Goal: Information Seeking & Learning: Learn about a topic

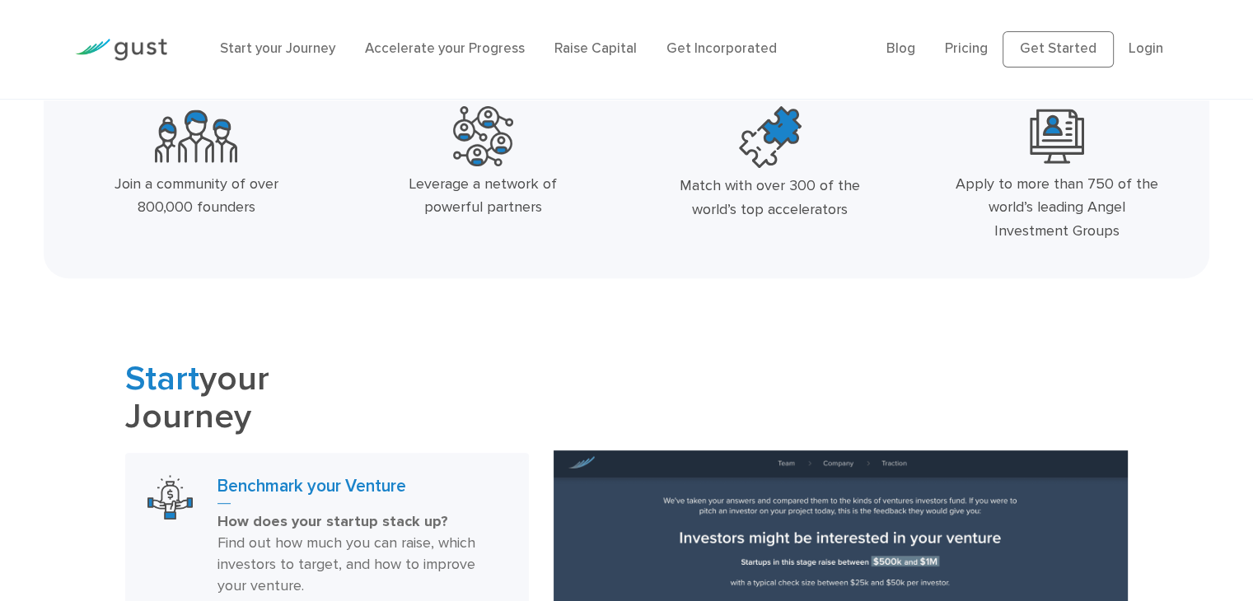
scroll to position [673, 0]
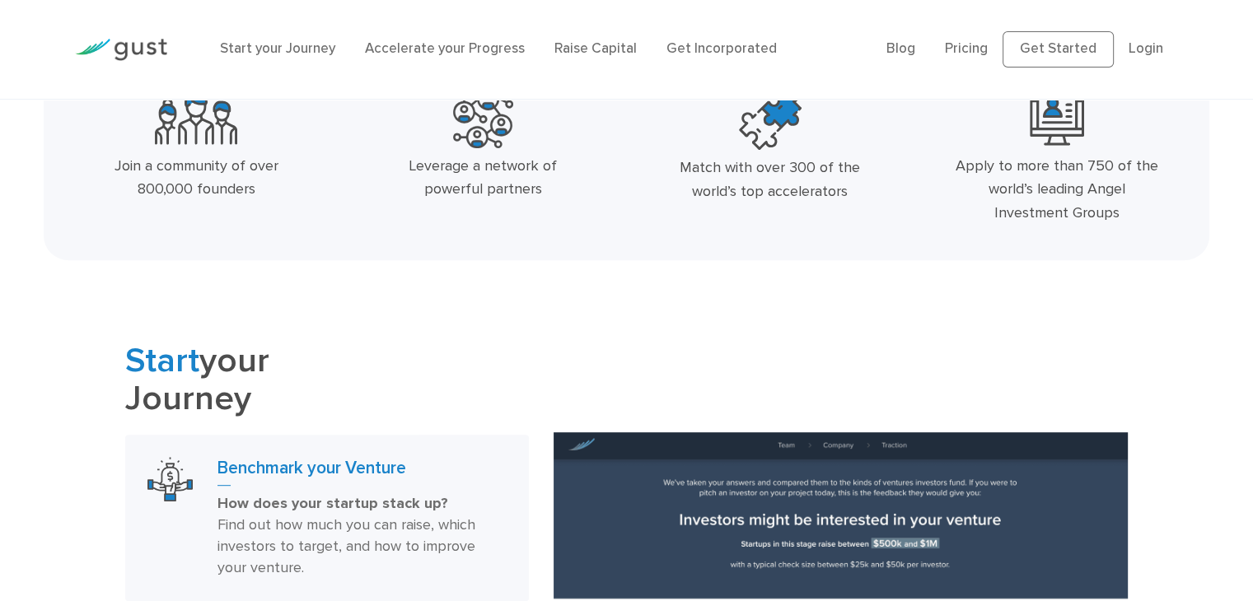
drag, startPoint x: 1263, startPoint y: 83, endPoint x: 801, endPoint y: 287, distance: 505.2
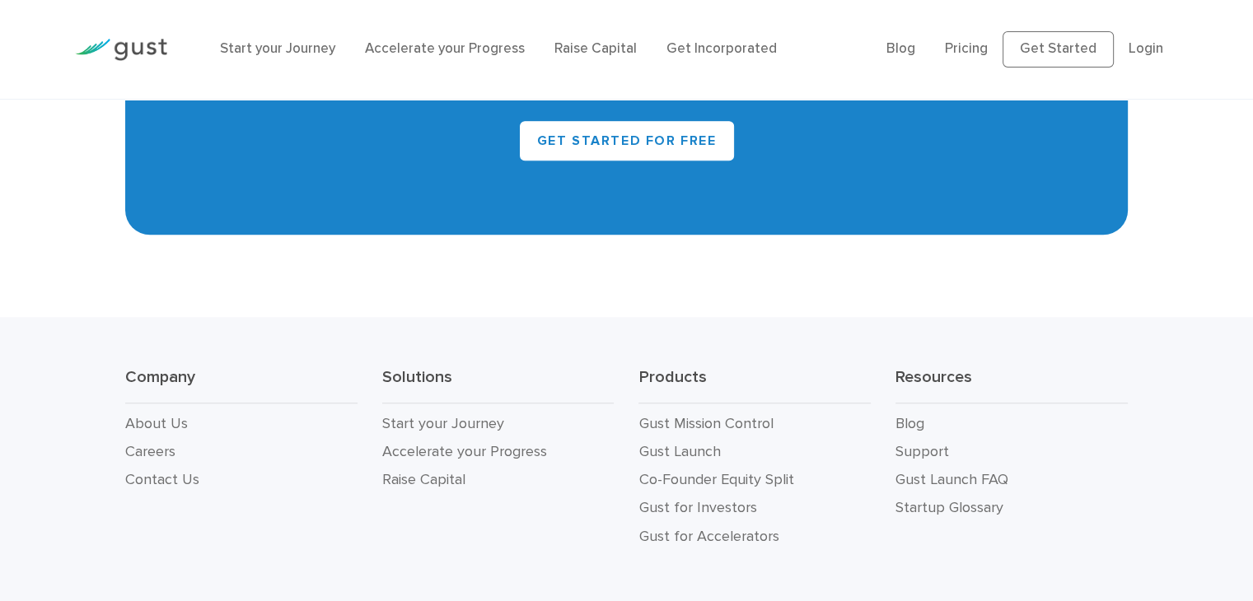
scroll to position [7554, 0]
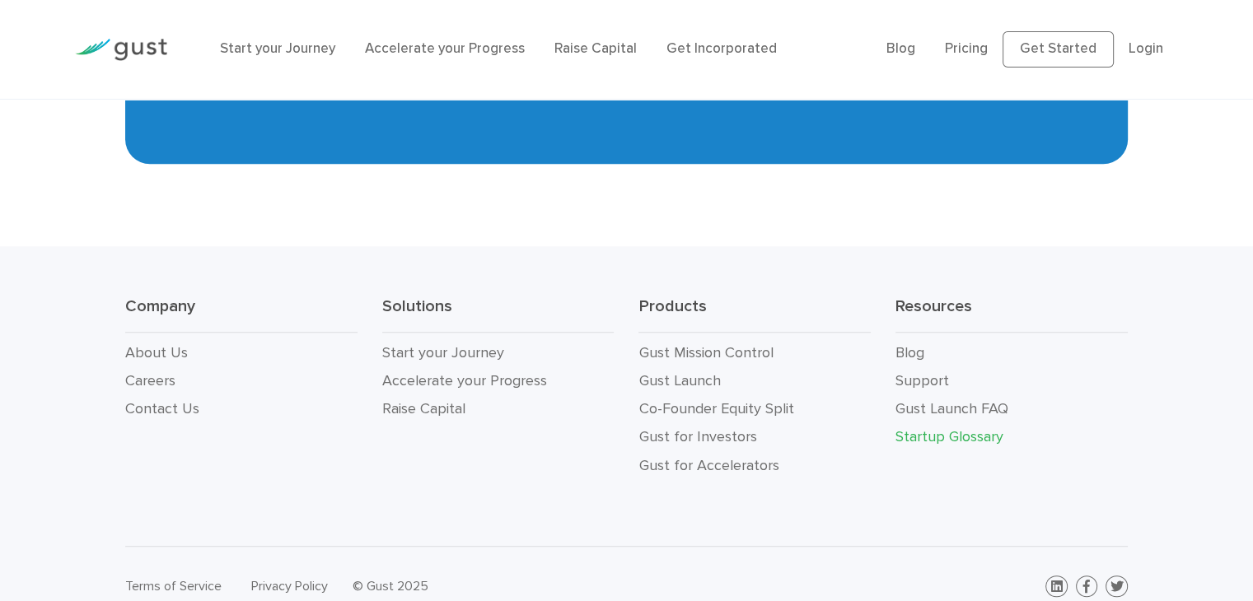
click at [950, 428] on link "Startup Glossary" at bounding box center [949, 436] width 108 height 17
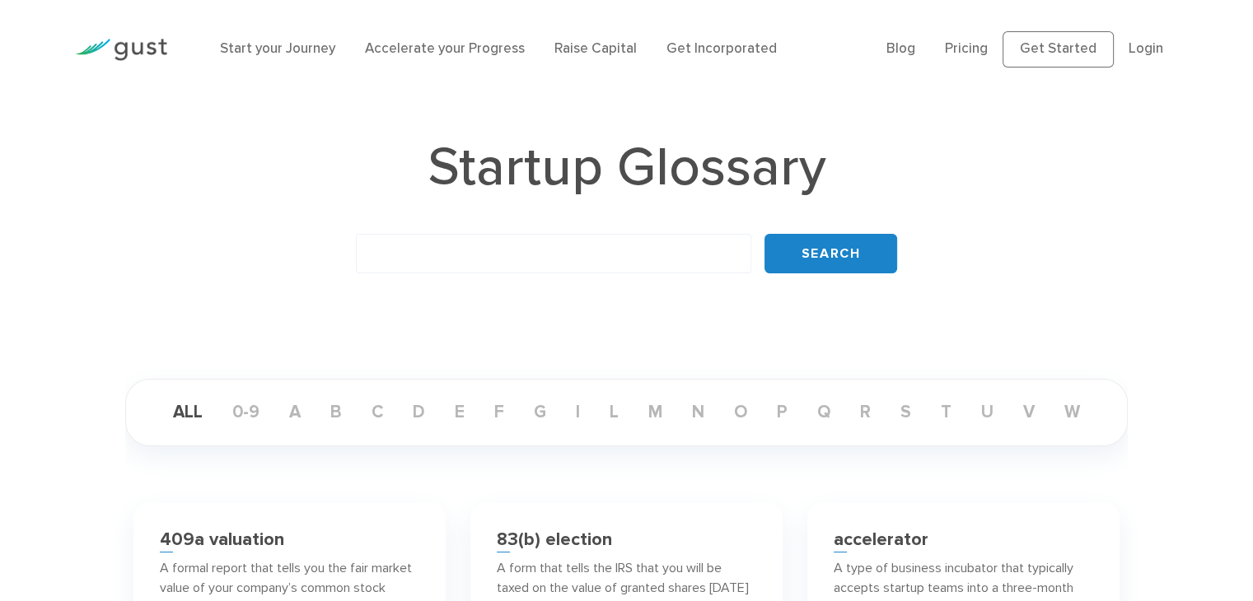
drag, startPoint x: 955, startPoint y: 58, endPoint x: 885, endPoint y: 54, distance: 70.1
click at [955, 58] on li "Pricing" at bounding box center [966, 49] width 43 height 21
click at [874, 54] on div "Start your Journey Accelerate your Progress Raise Capital Get Incorporated" at bounding box center [541, 49] width 666 height 54
click at [909, 54] on link "Blog" at bounding box center [900, 48] width 29 height 16
